Goal: Task Accomplishment & Management: Use online tool/utility

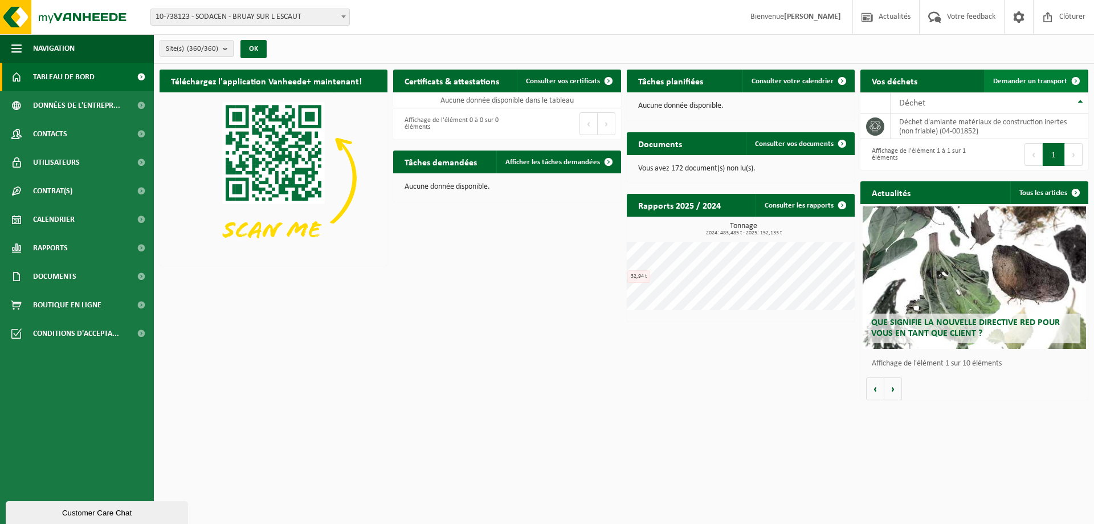
click at [1045, 81] on span "Demander un transport" at bounding box center [1030, 81] width 74 height 7
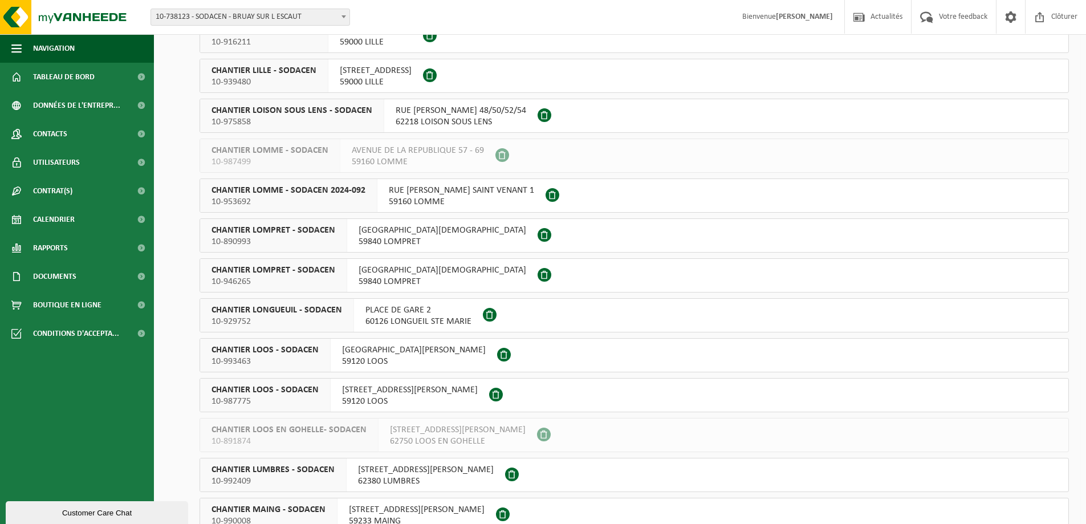
scroll to position [5870, 0]
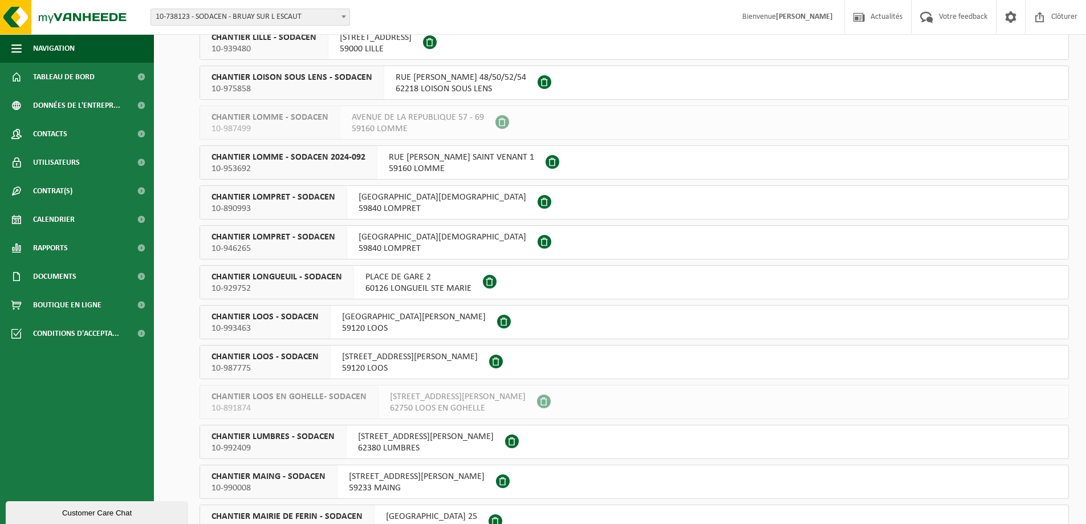
click at [383, 319] on span "[GEOGRAPHIC_DATA][PERSON_NAME]" at bounding box center [414, 316] width 144 height 11
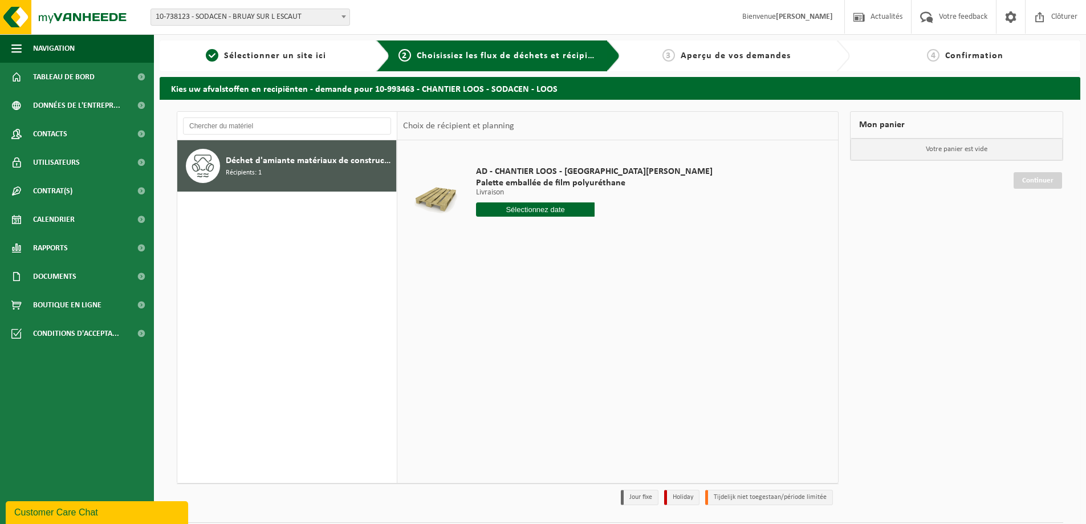
click at [525, 207] on input "text" at bounding box center [535, 209] width 119 height 14
click at [485, 345] on div "29" at bounding box center [486, 347] width 20 height 18
type input "à partir de 2025-09-29"
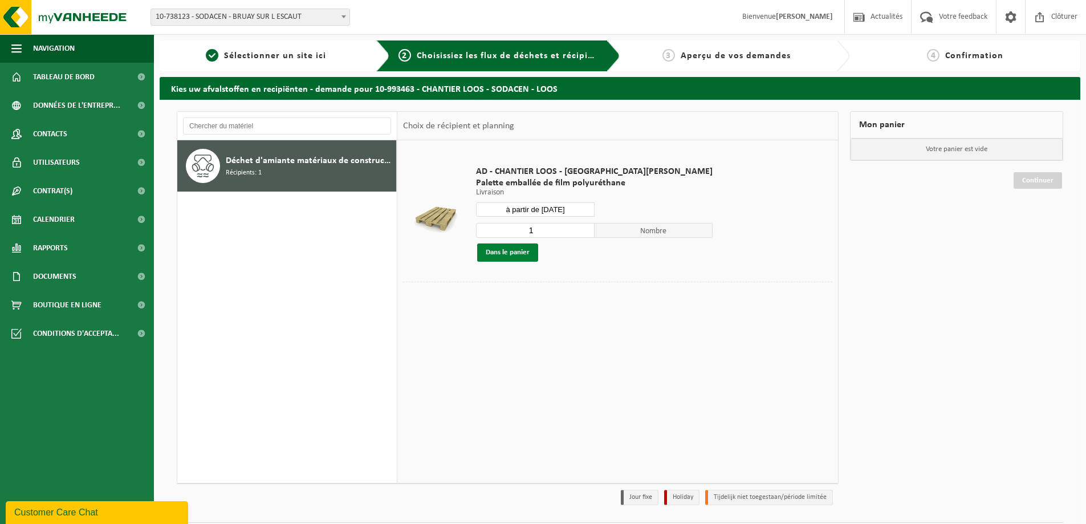
click at [520, 253] on button "Dans le panier" at bounding box center [507, 252] width 61 height 18
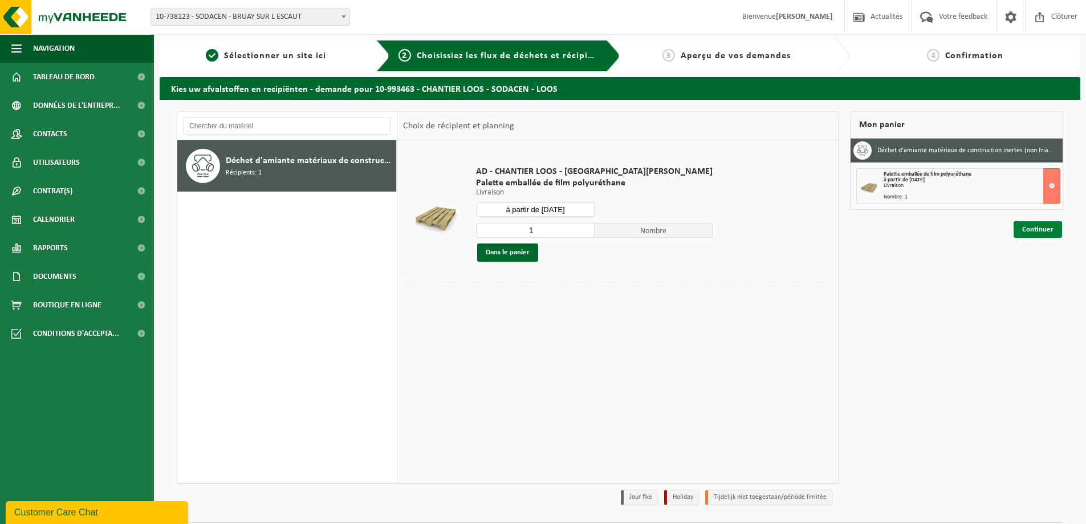
click at [1041, 226] on link "Continuer" at bounding box center [1037, 229] width 48 height 17
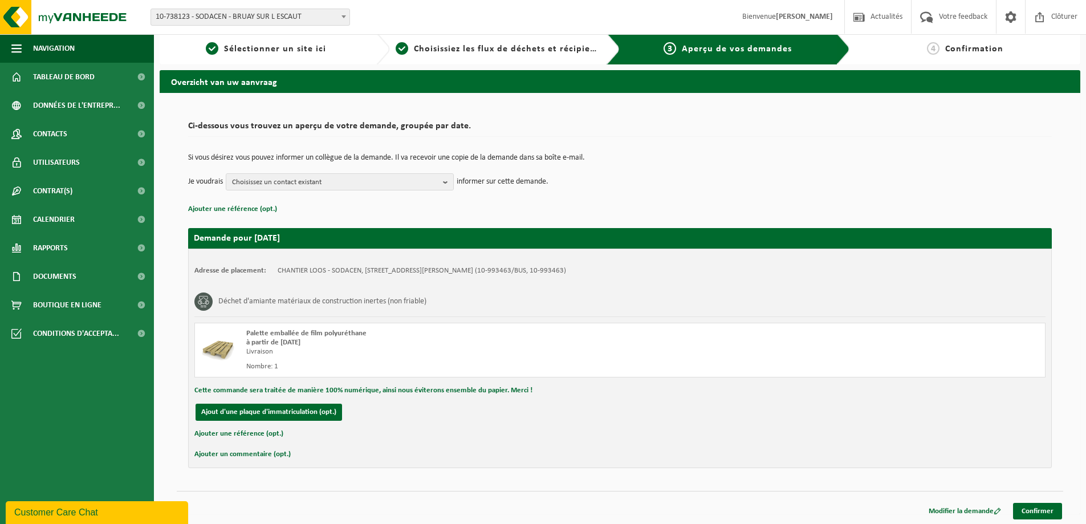
scroll to position [9, 0]
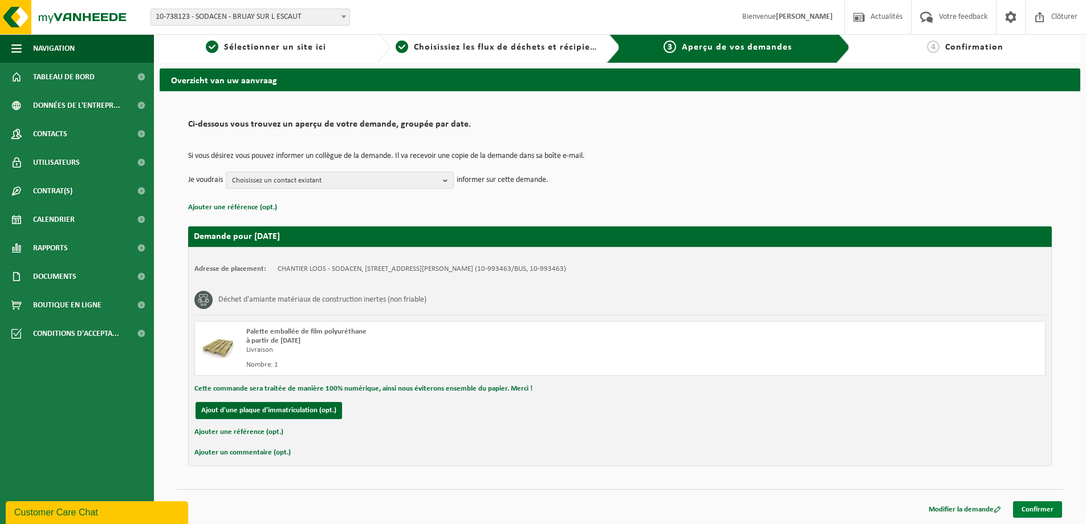
click at [1037, 508] on link "Confirmer" at bounding box center [1037, 509] width 49 height 17
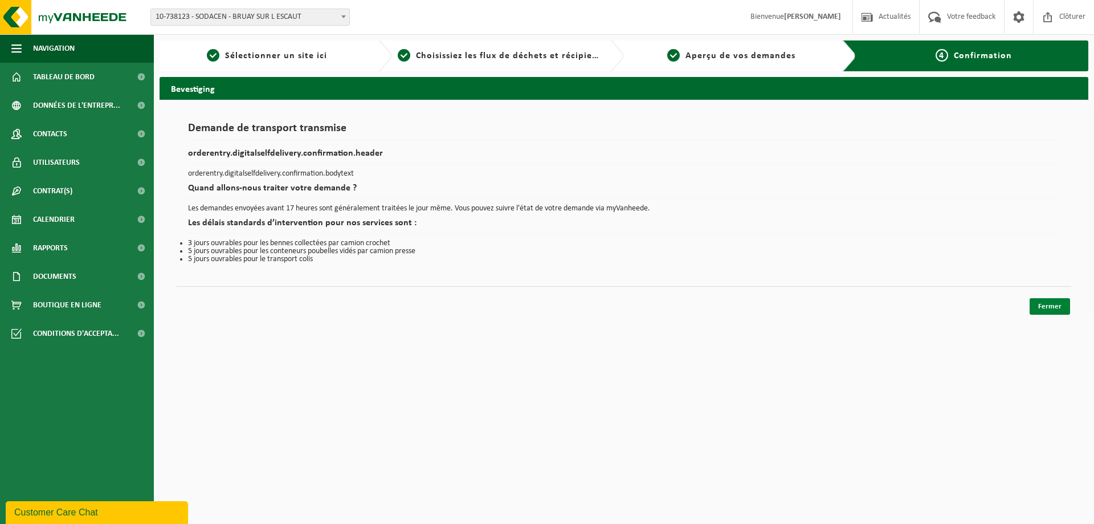
click at [1049, 310] on link "Fermer" at bounding box center [1050, 306] width 40 height 17
